Goal: Task Accomplishment & Management: Manage account settings

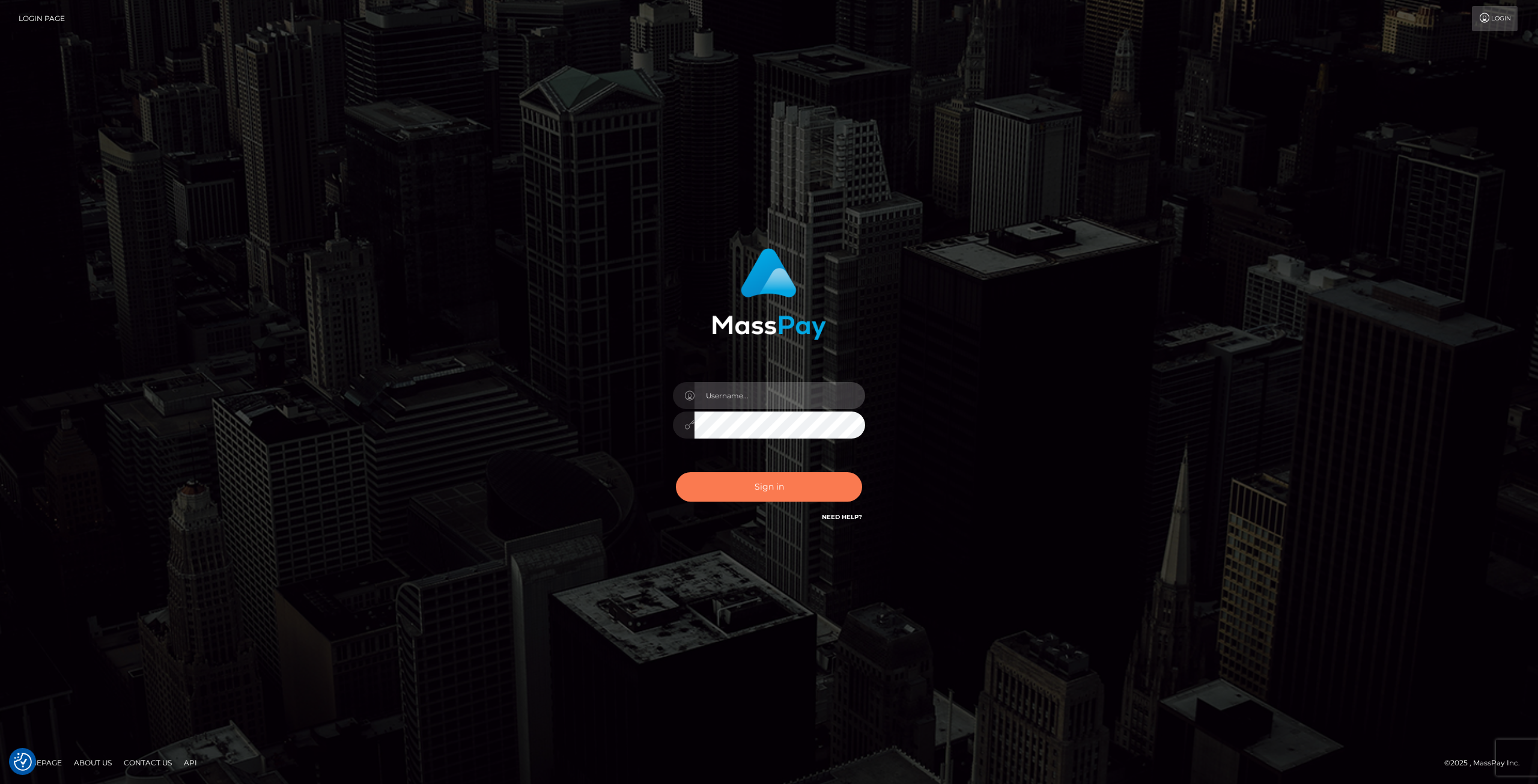
type input "Klaudia Peczynska"
click at [781, 486] on button "Sign in" at bounding box center [769, 487] width 186 height 30
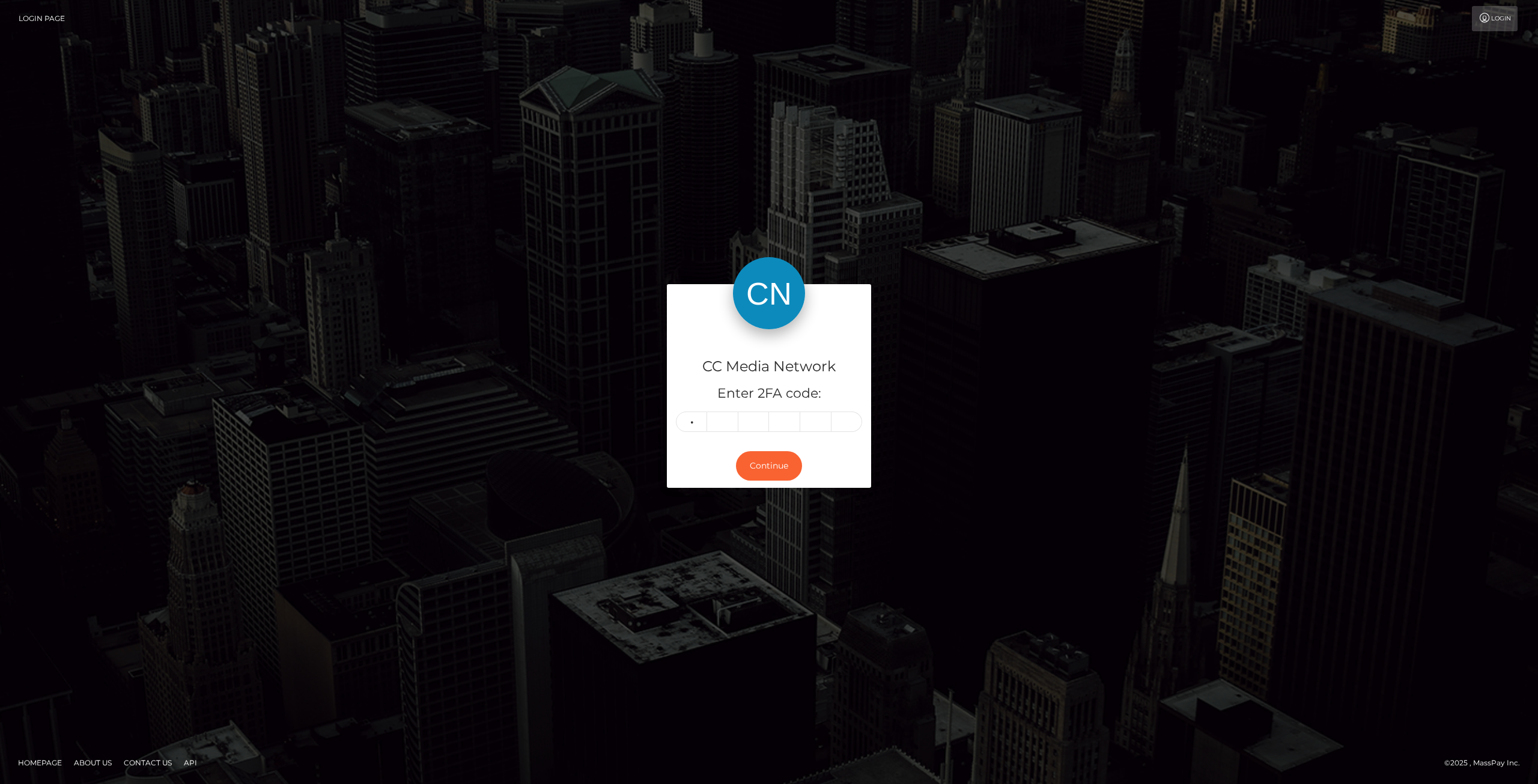
type input "6"
type input "5"
type input "8"
type input "6"
type input "5"
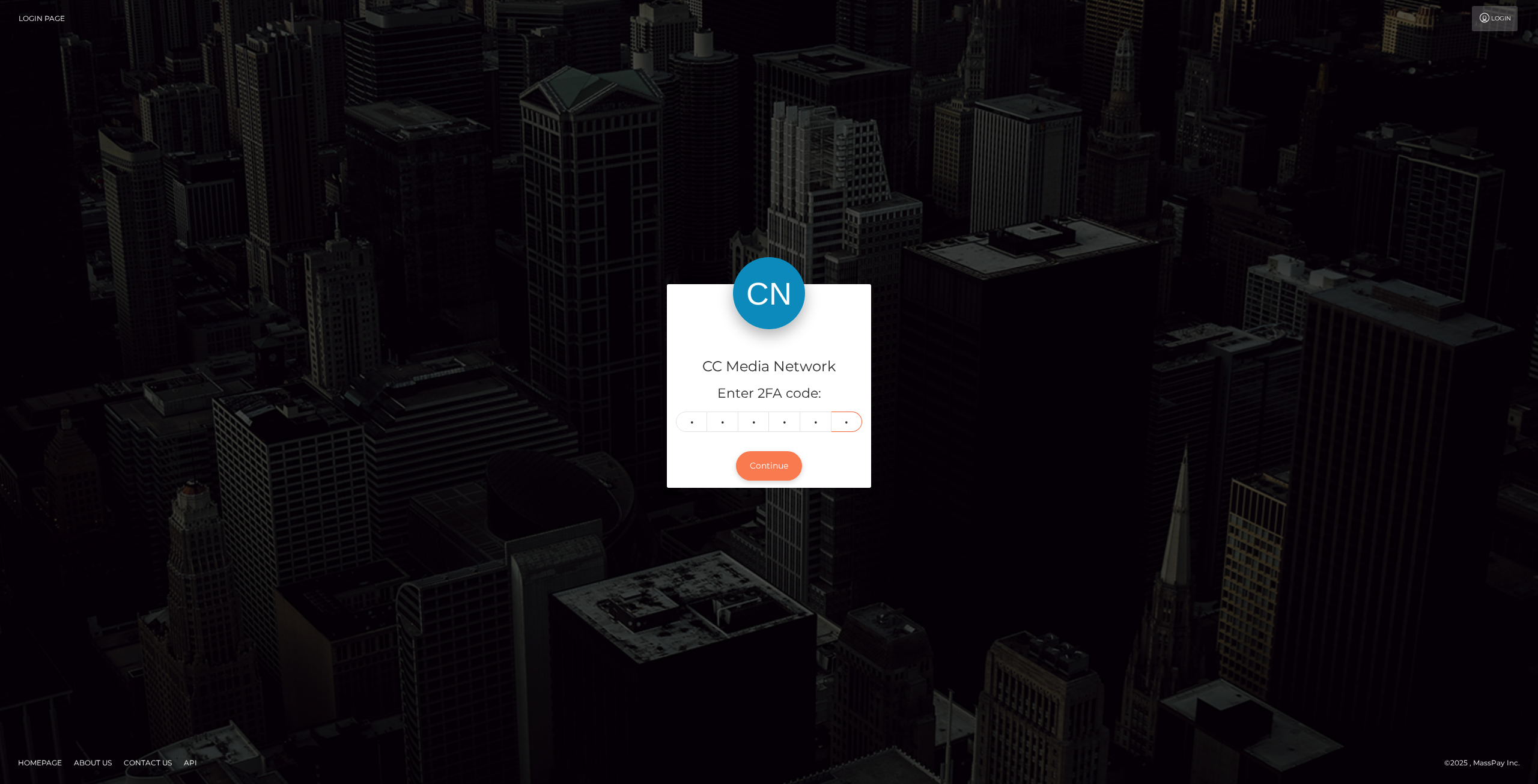
type input "4"
click at [773, 467] on button "Continue" at bounding box center [769, 466] width 66 height 30
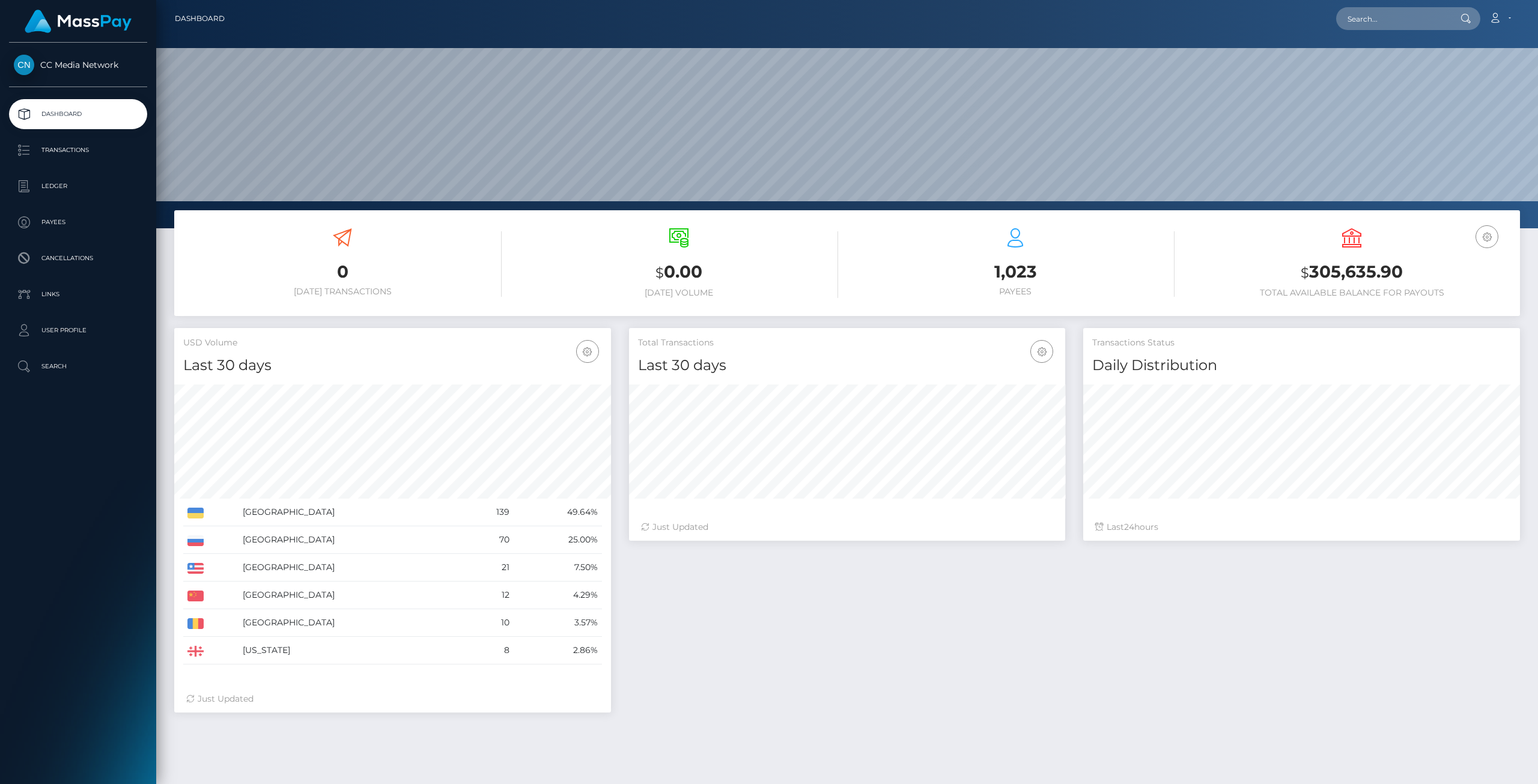
scroll to position [213, 436]
